Goal: Information Seeking & Learning: Learn about a topic

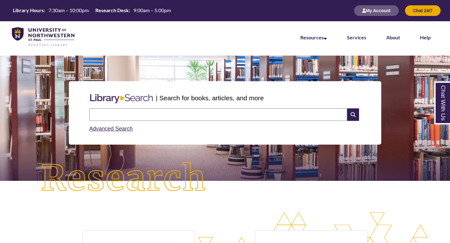
click at [136, 109] on input "text" at bounding box center [218, 114] width 258 height 12
type input "**********"
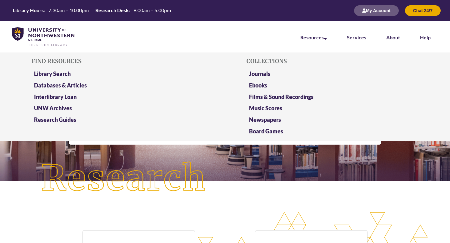
click at [329, 31] on li "Resources Find Resources Library Search Databases & Articles Interlibrary Loan …" at bounding box center [313, 36] width 47 height 31
click at [74, 119] on link "Research Guides" at bounding box center [55, 120] width 42 height 8
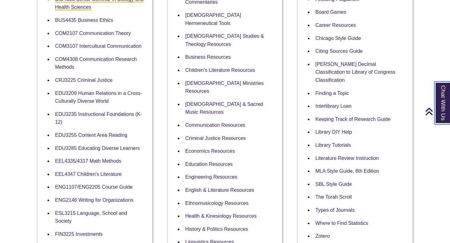
scroll to position [203, 0]
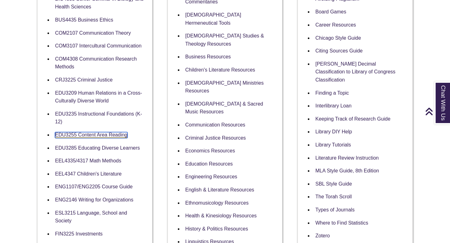
click at [118, 135] on link "EDU3255 Content Area Reading" at bounding box center [91, 135] width 72 height 6
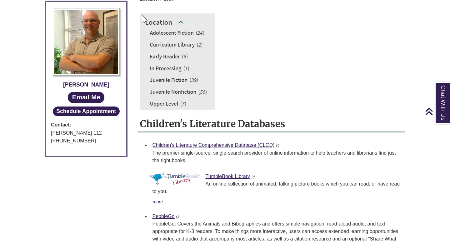
scroll to position [345, 0]
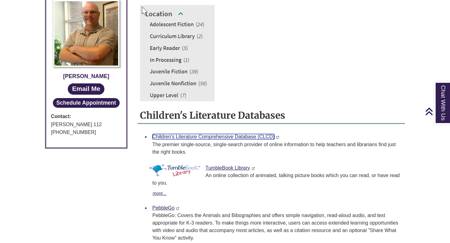
click at [208, 138] on link "Children's Literature Comprehensive Database (CLCD)" at bounding box center [213, 136] width 122 height 5
